Goal: Navigation & Orientation: Go to known website

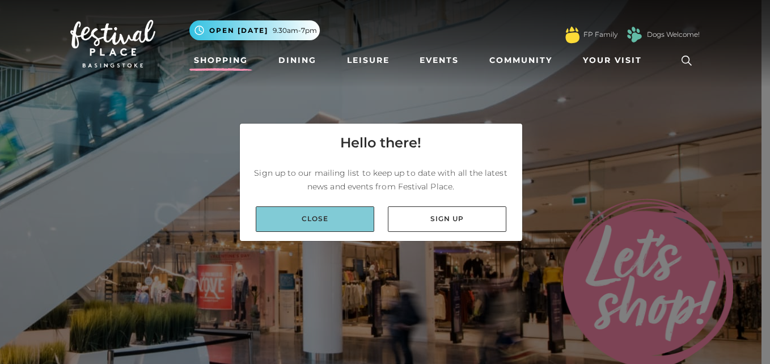
click at [311, 225] on link "Close" at bounding box center [315, 219] width 118 height 26
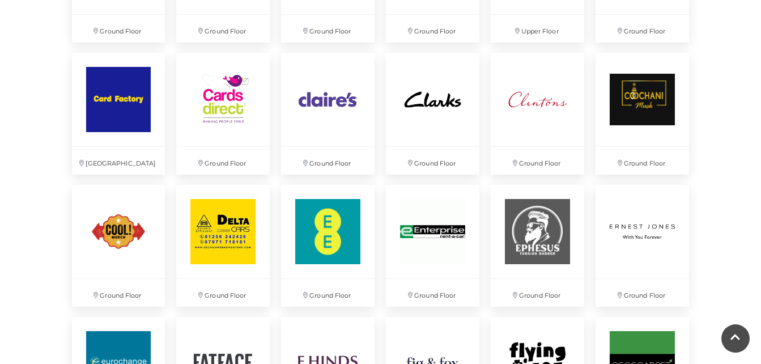
scroll to position [1069, 0]
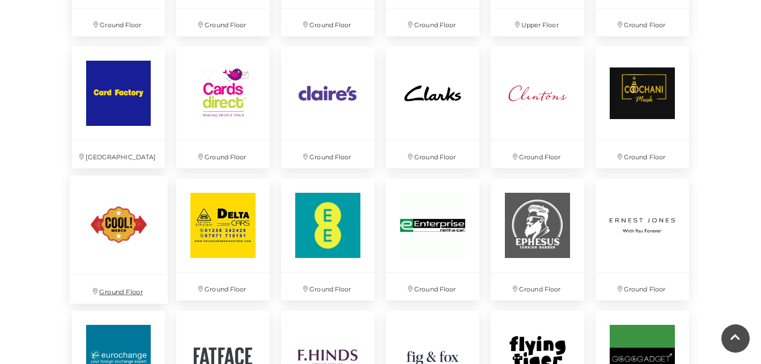
click at [120, 234] on img at bounding box center [118, 225] width 98 height 98
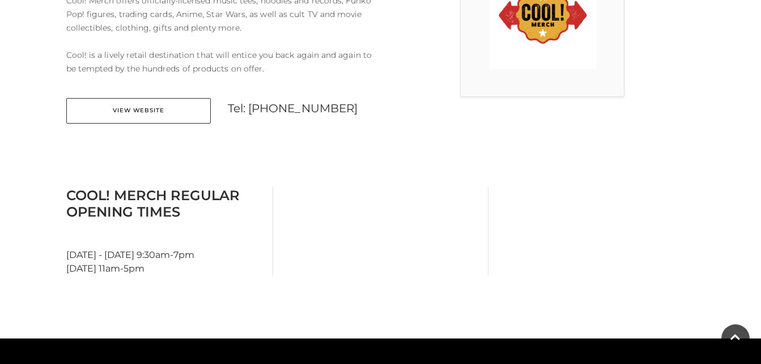
scroll to position [405, 0]
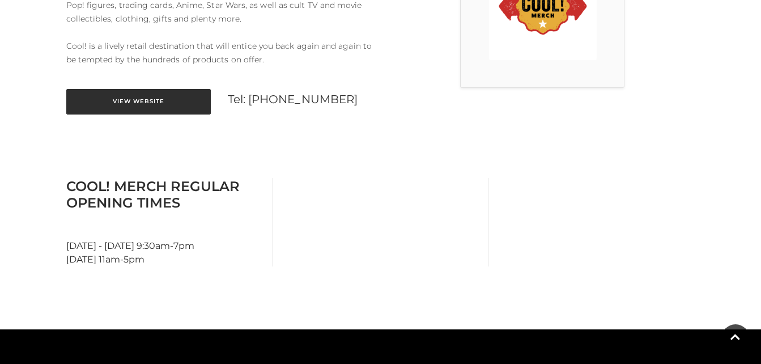
click at [139, 89] on link "View Website" at bounding box center [138, 102] width 145 height 26
